Goal: Find specific page/section: Find specific page/section

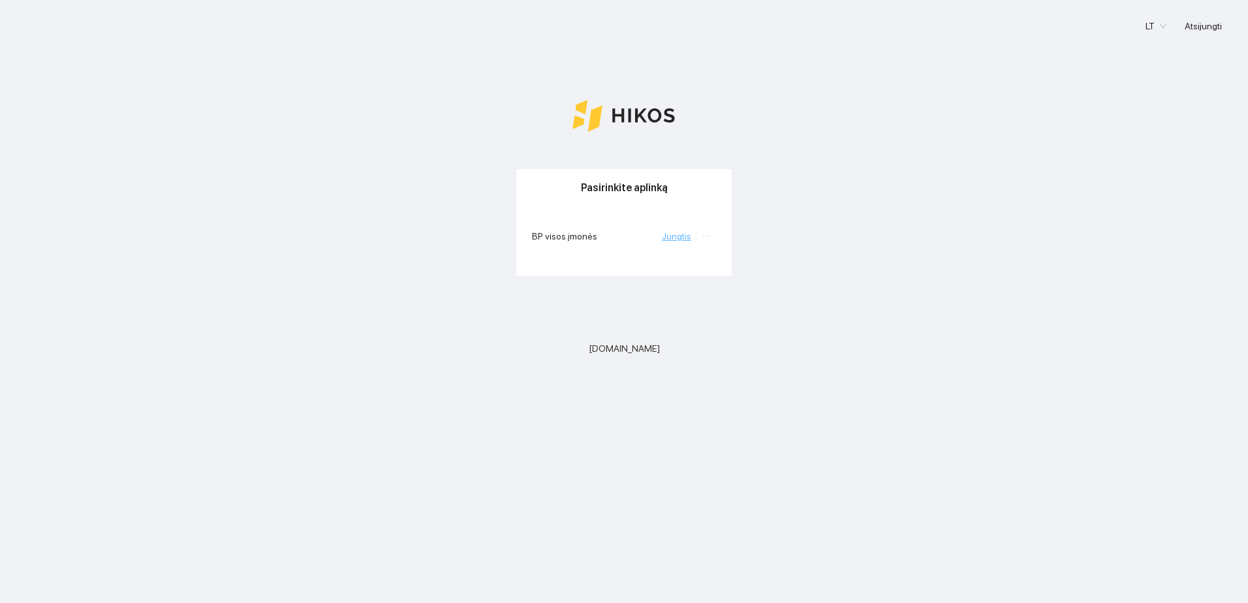
click at [683, 238] on link "Jungtis" at bounding box center [676, 236] width 29 height 10
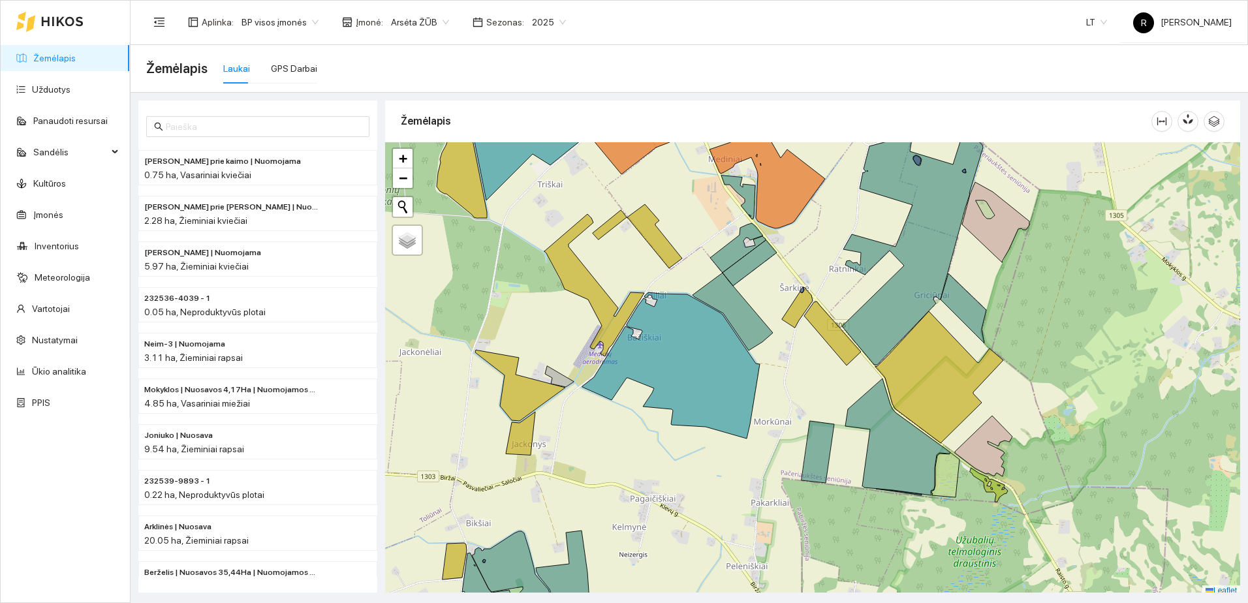
scroll to position [4, 0]
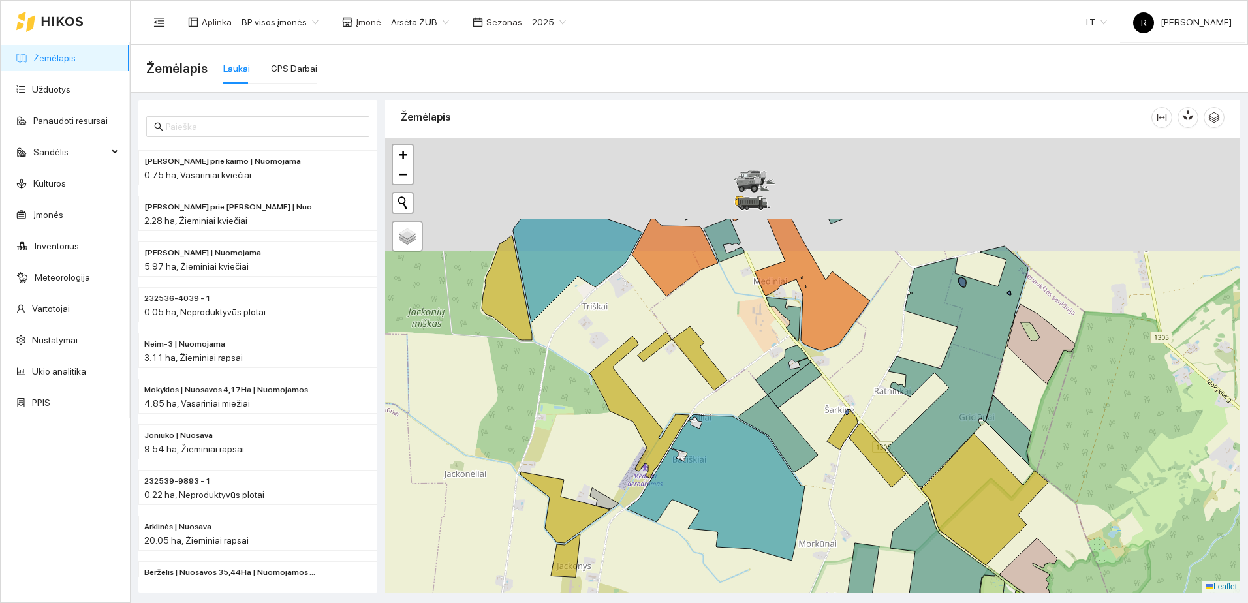
drag, startPoint x: 796, startPoint y: 284, endPoint x: 871, endPoint y: 508, distance: 236.0
click at [873, 512] on div at bounding box center [812, 365] width 855 height 454
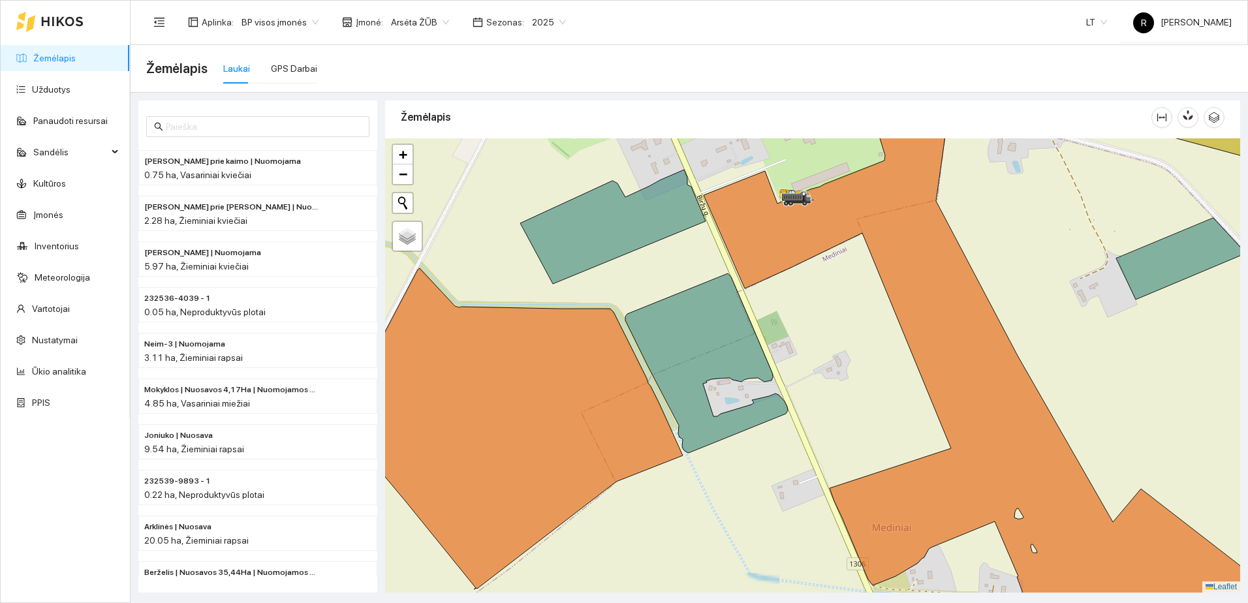
drag, startPoint x: 783, startPoint y: 281, endPoint x: 782, endPoint y: 433, distance: 152.8
click at [782, 433] on div at bounding box center [812, 365] width 855 height 454
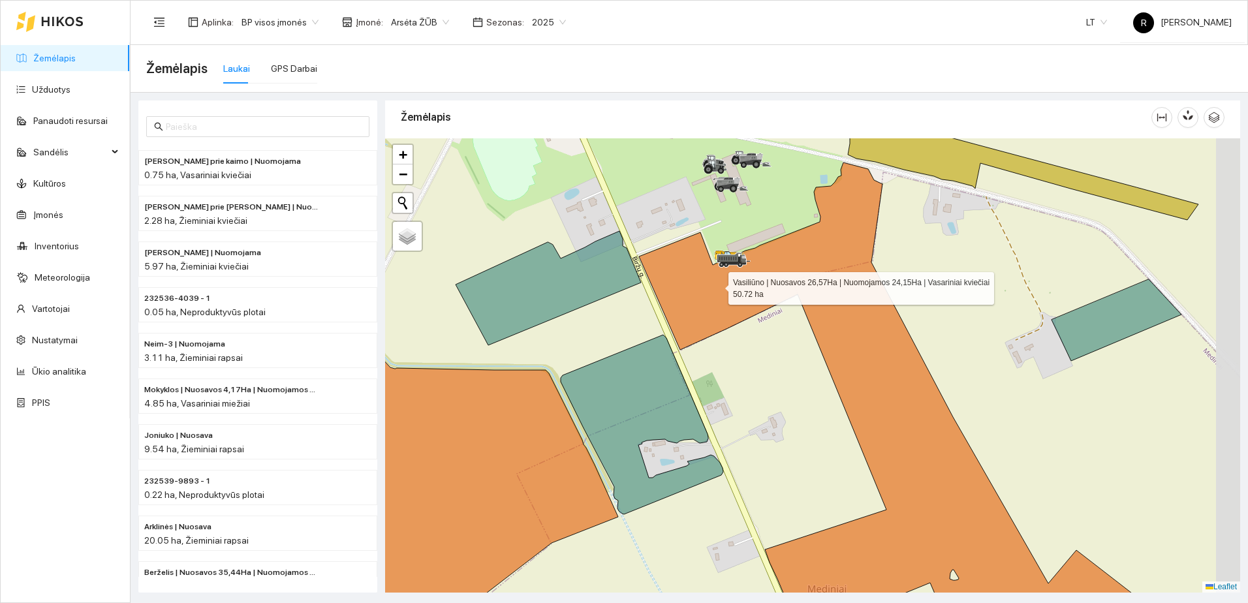
drag, startPoint x: 759, startPoint y: 240, endPoint x: 717, endPoint y: 285, distance: 61.0
click at [717, 285] on icon at bounding box center [933, 423] width 588 height 521
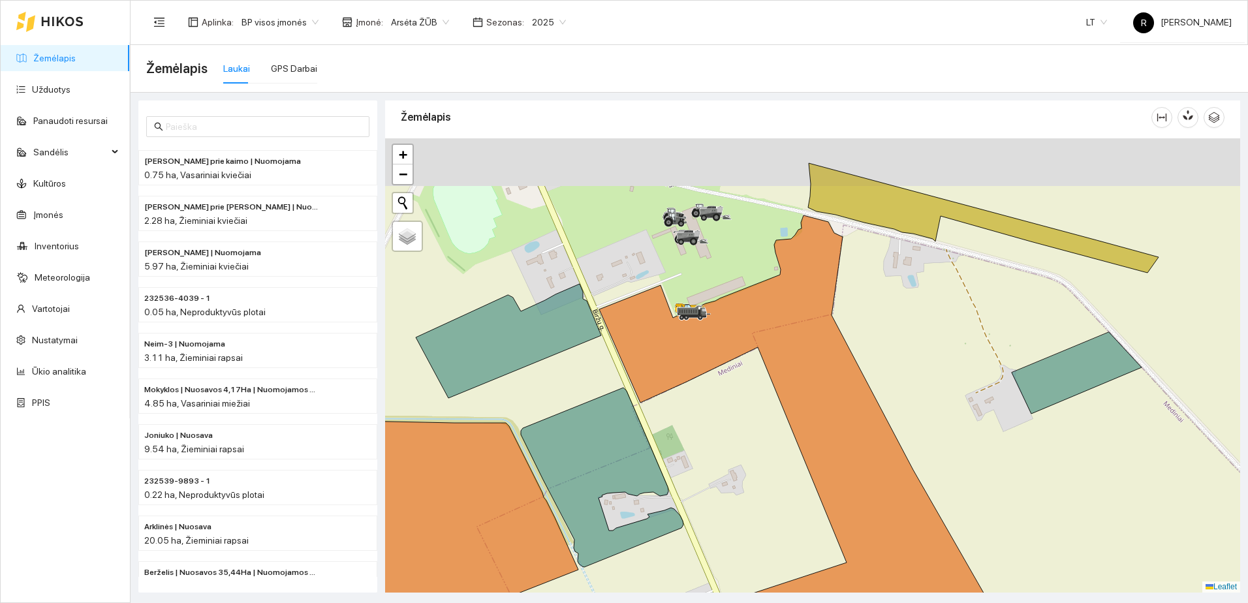
drag, startPoint x: 736, startPoint y: 191, endPoint x: 674, endPoint y: 276, distance: 105.3
click at [690, 245] on icon at bounding box center [694, 242] width 8 height 8
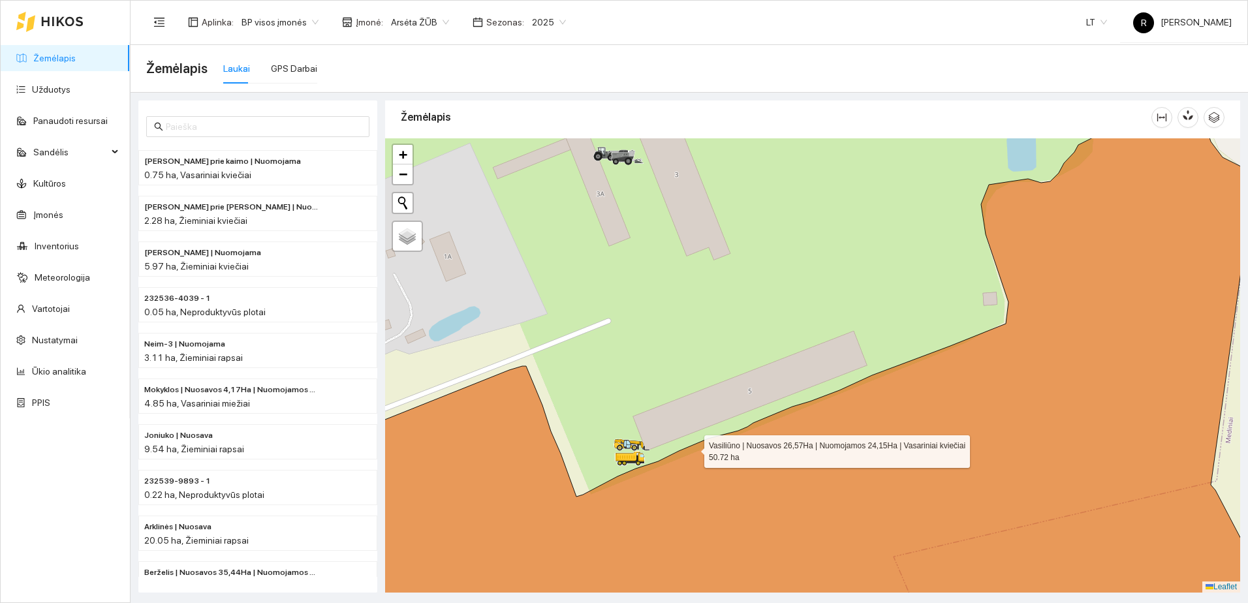
drag, startPoint x: 710, startPoint y: 437, endPoint x: 695, endPoint y: 448, distance: 18.7
click at [695, 448] on icon at bounding box center [791, 376] width 1015 height 546
